Goal: Task Accomplishment & Management: Use online tool/utility

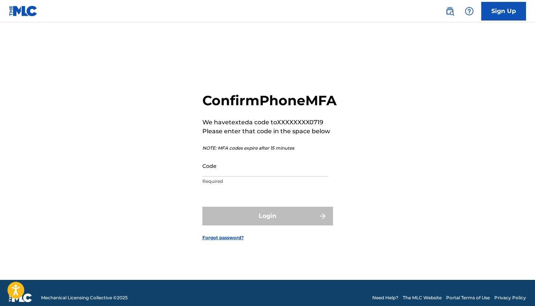
click at [239, 177] on input "Code" at bounding box center [265, 165] width 126 height 21
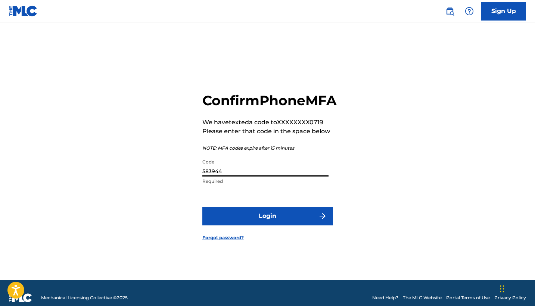
type input "583944"
click at [278, 234] on form "Confirm Phone MFA We have texted a code to XXXXXXXX0719 Please enter that code …" at bounding box center [267, 160] width 131 height 239
click at [276, 225] on button "Login" at bounding box center [267, 216] width 131 height 19
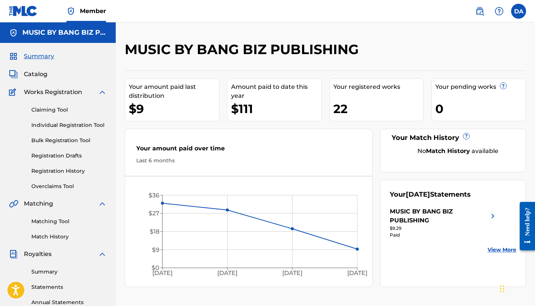
click at [57, 156] on link "Registration Drafts" at bounding box center [68, 156] width 75 height 8
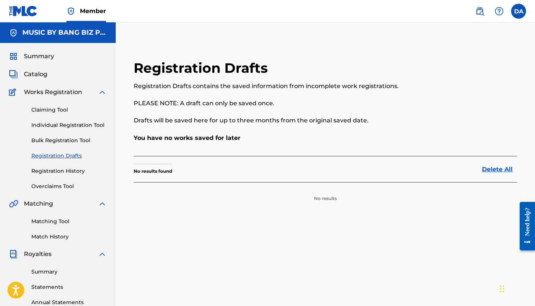
click at [49, 109] on link "Claiming Tool" at bounding box center [68, 110] width 75 height 8
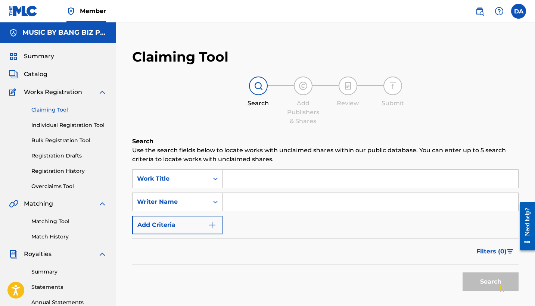
click at [255, 176] on input "Search Form" at bounding box center [371, 179] width 296 height 18
click at [234, 200] on input "Search Form" at bounding box center [371, 202] width 296 height 18
type input "trapland pat"
click at [491, 282] on button "Search" at bounding box center [491, 282] width 56 height 19
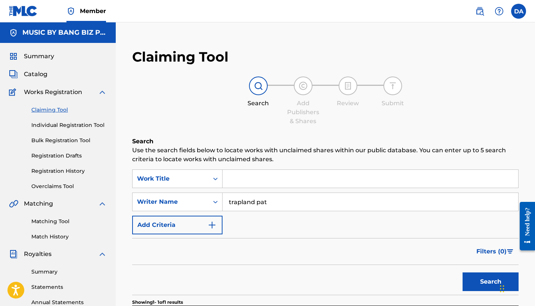
click at [491, 276] on button "Search" at bounding box center [491, 282] width 56 height 19
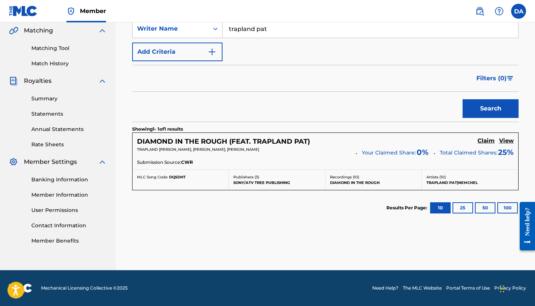
scroll to position [173, 0]
click at [507, 144] on h5 "View" at bounding box center [506, 140] width 15 height 7
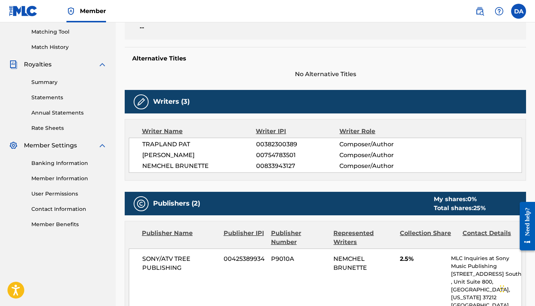
scroll to position [185, 0]
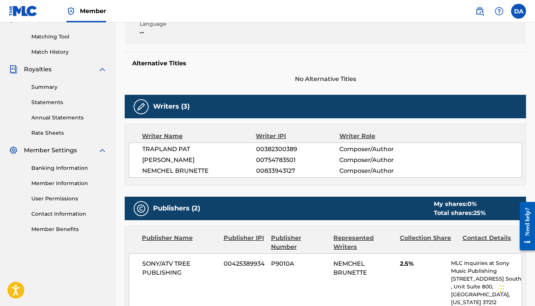
click at [191, 211] on h5 "Publishers (2)" at bounding box center [176, 208] width 47 height 9
click at [142, 203] on div at bounding box center [141, 208] width 15 height 15
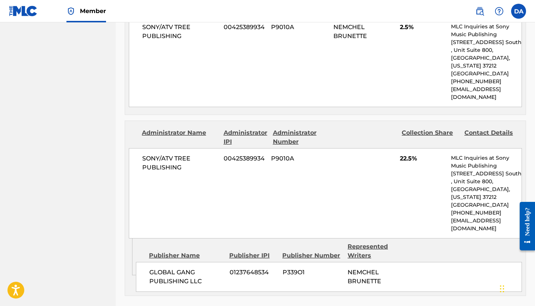
scroll to position [415, 0]
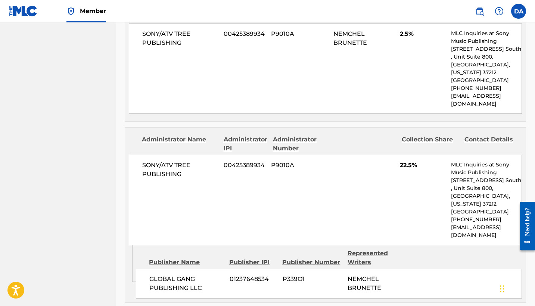
click at [180, 135] on div "Administrator Name" at bounding box center [180, 144] width 76 height 18
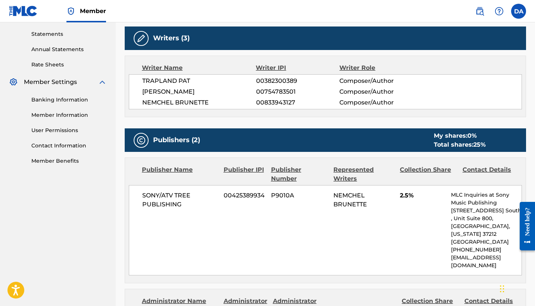
scroll to position [252, 0]
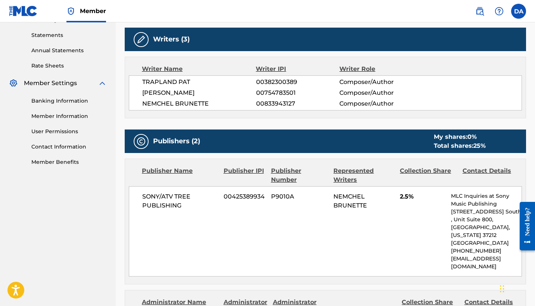
click at [160, 83] on span "TRAPLAND PAT" at bounding box center [199, 82] width 114 height 9
click at [139, 40] on img at bounding box center [141, 39] width 9 height 9
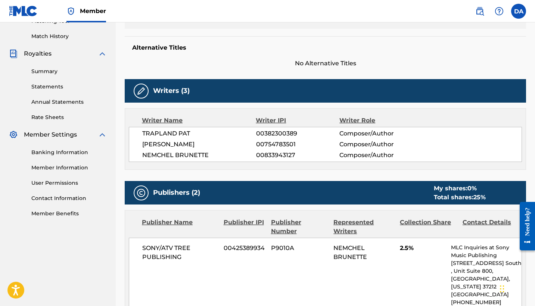
scroll to position [185, 0]
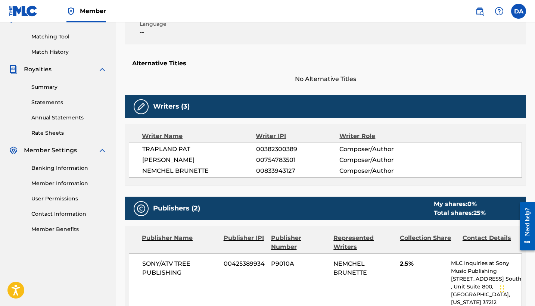
click at [145, 108] on img at bounding box center [141, 106] width 9 height 9
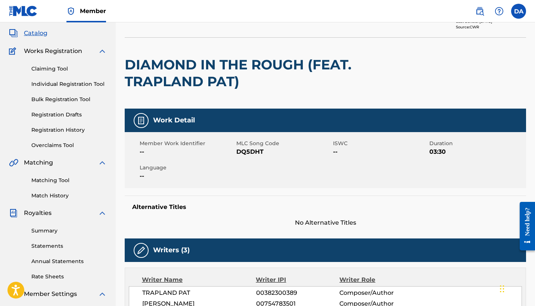
scroll to position [14, 0]
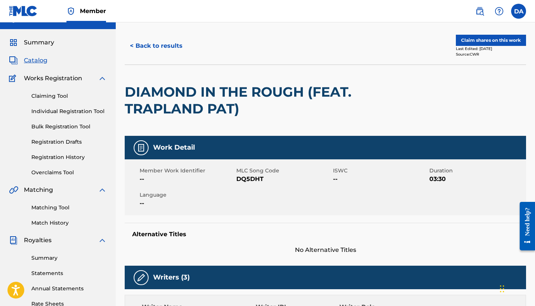
click at [52, 96] on link "Claiming Tool" at bounding box center [68, 96] width 75 height 8
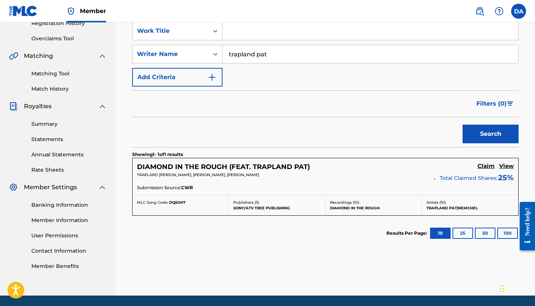
scroll to position [148, 0]
click at [441, 233] on button "10" at bounding box center [440, 233] width 21 height 11
click at [464, 232] on button "25" at bounding box center [463, 233] width 21 height 11
drag, startPoint x: 276, startPoint y: 57, endPoint x: 204, endPoint y: 47, distance: 72.4
click at [204, 47] on div "SearchWithCriteriafd661c13-d1d0-4d33-aa1d-6419d00ed3e7 Writer Name [PERSON_NAME]" at bounding box center [325, 54] width 386 height 19
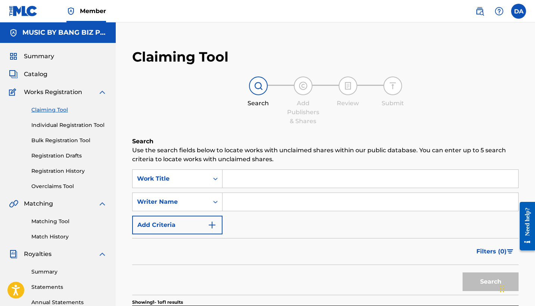
scroll to position [0, 0]
click at [56, 123] on link "Individual Registration Tool" at bounding box center [68, 125] width 75 height 8
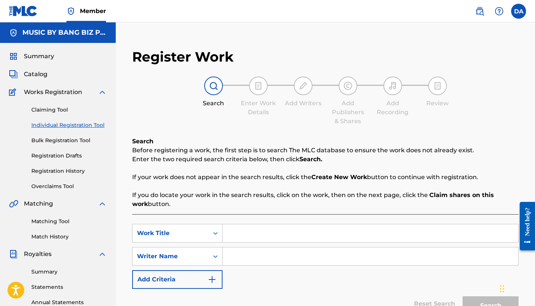
click at [57, 125] on link "Individual Registration Tool" at bounding box center [68, 125] width 75 height 8
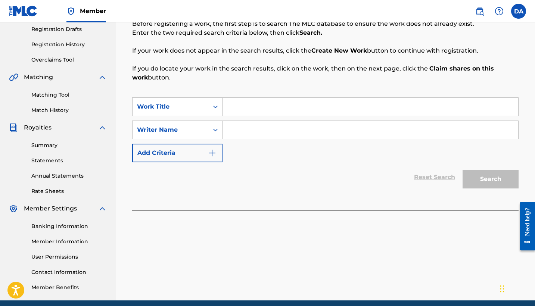
scroll to position [69, 0]
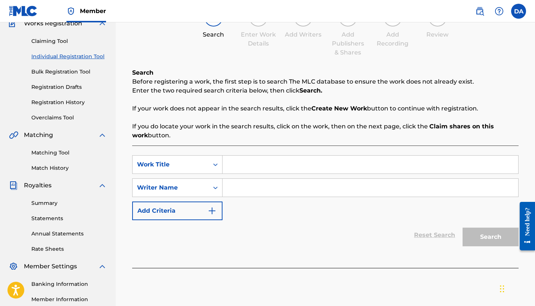
click at [233, 166] on input "Search Form" at bounding box center [371, 165] width 296 height 18
click at [234, 164] on input "Search Form" at bounding box center [371, 165] width 296 height 18
type input "t"
type input "old flow"
click at [234, 188] on input "Search Form" at bounding box center [371, 188] width 296 height 18
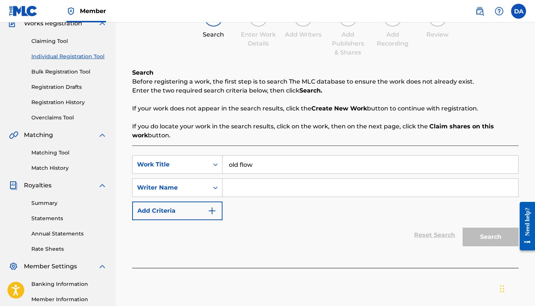
type input "r"
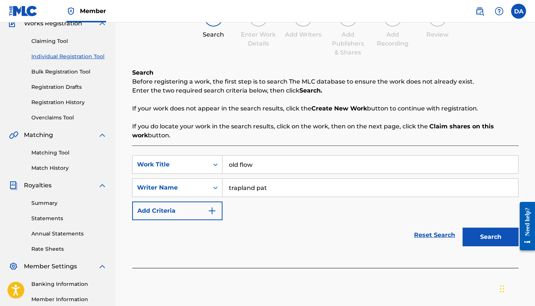
type input "trapland pat"
click at [489, 239] on button "Search" at bounding box center [491, 237] width 56 height 19
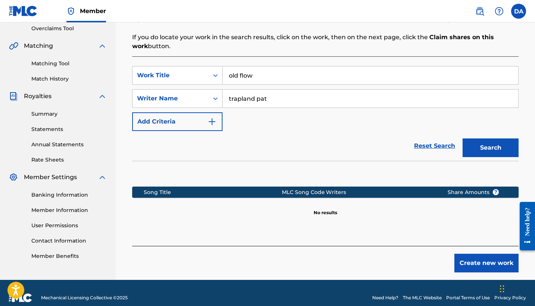
scroll to position [161, 0]
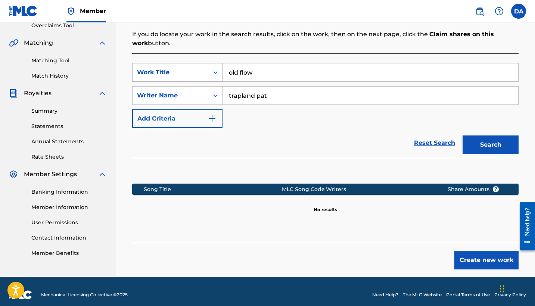
drag, startPoint x: 265, startPoint y: 73, endPoint x: 218, endPoint y: 69, distance: 46.4
click at [218, 69] on div "SearchWithCriteria48112233-3d61-4634-a10a-46ecdb8ea0e7 Work Title old flow" at bounding box center [325, 72] width 386 height 19
drag, startPoint x: 276, startPoint y: 94, endPoint x: 222, endPoint y: 93, distance: 53.4
click at [222, 93] on div "SearchWithCriteriafd661c13-d1d0-4d33-aa1d-6419d00ed3e7 Writer Name [PERSON_NAME]" at bounding box center [325, 95] width 386 height 19
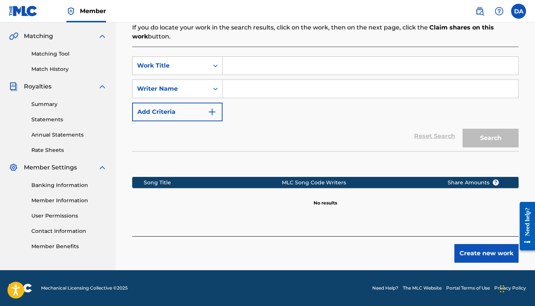
scroll to position [168, 0]
click at [243, 63] on input "Search Form" at bounding box center [371, 66] width 296 height 18
type input "quite frankly"
click at [308, 88] on input "Search Form" at bounding box center [371, 89] width 296 height 18
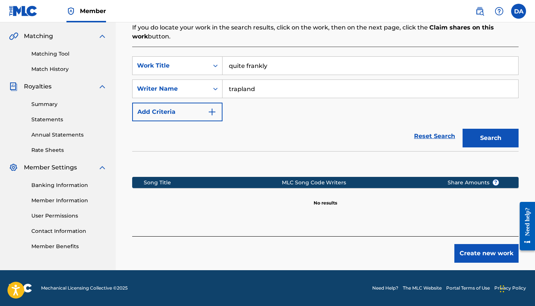
type input "trapland"
click at [506, 140] on button "Search" at bounding box center [491, 138] width 56 height 19
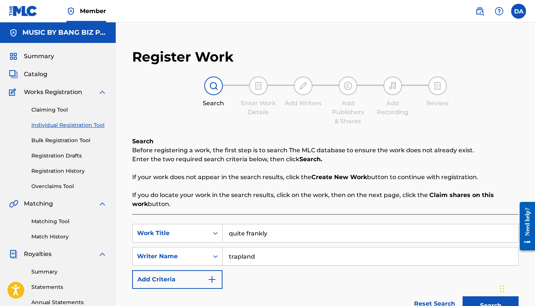
scroll to position [0, 0]
click at [39, 28] on div "MUSIC BY BANG BIZ PUBLISHING" at bounding box center [58, 32] width 116 height 21
